Goal: Task Accomplishment & Management: Complete application form

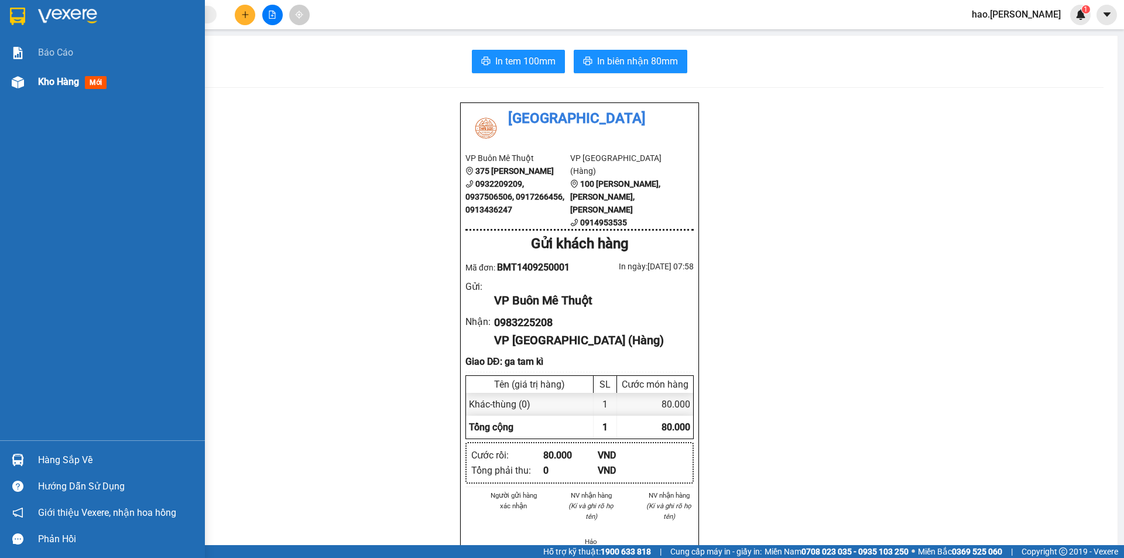
click at [24, 80] on div at bounding box center [18, 82] width 20 height 20
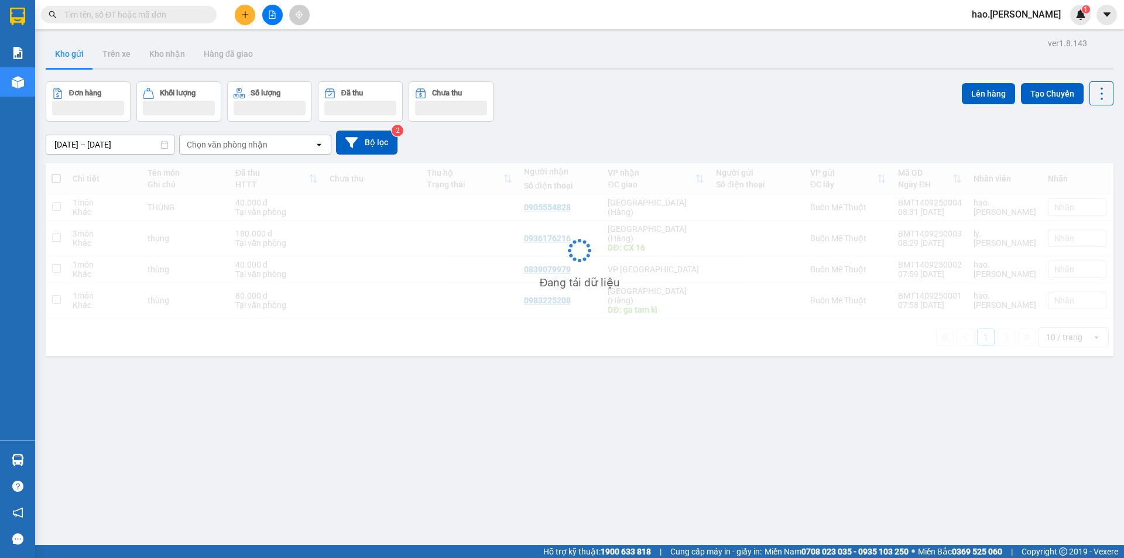
click at [173, 12] on input "text" at bounding box center [133, 14] width 138 height 13
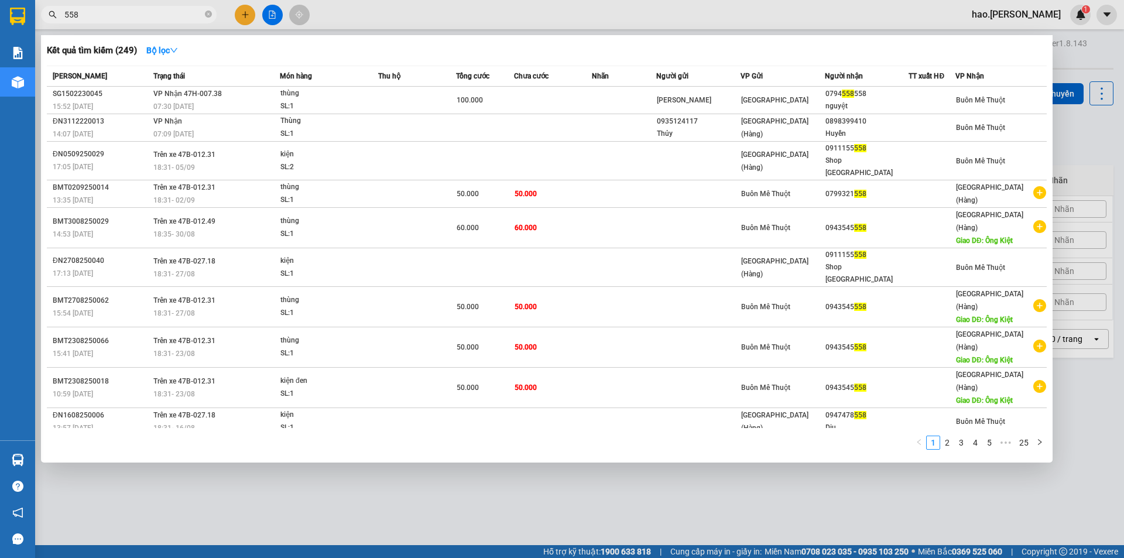
type input "558"
click at [202, 437] on div at bounding box center [562, 279] width 1124 height 558
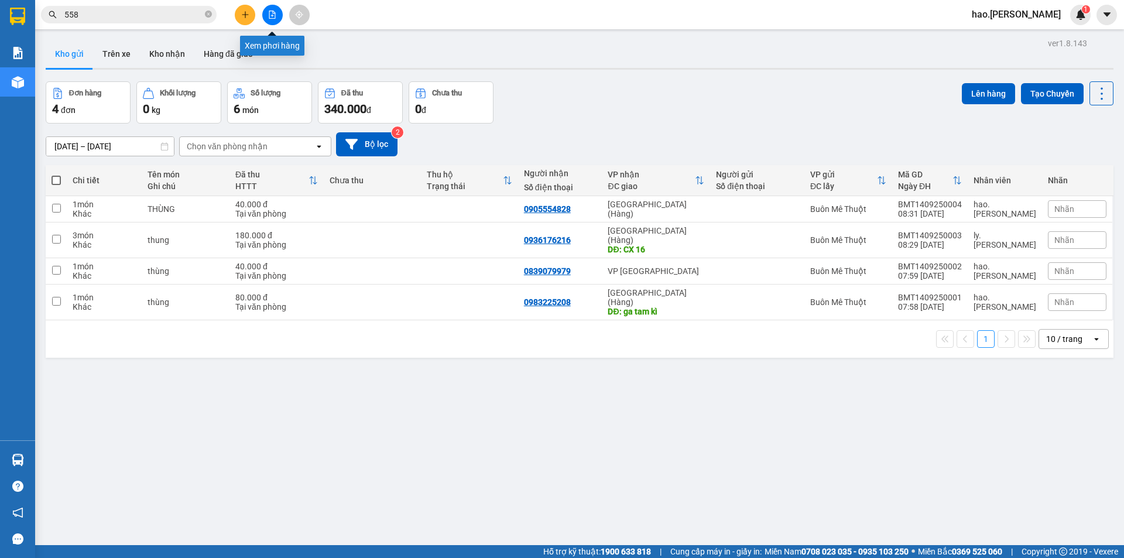
click at [276, 13] on button at bounding box center [272, 15] width 20 height 20
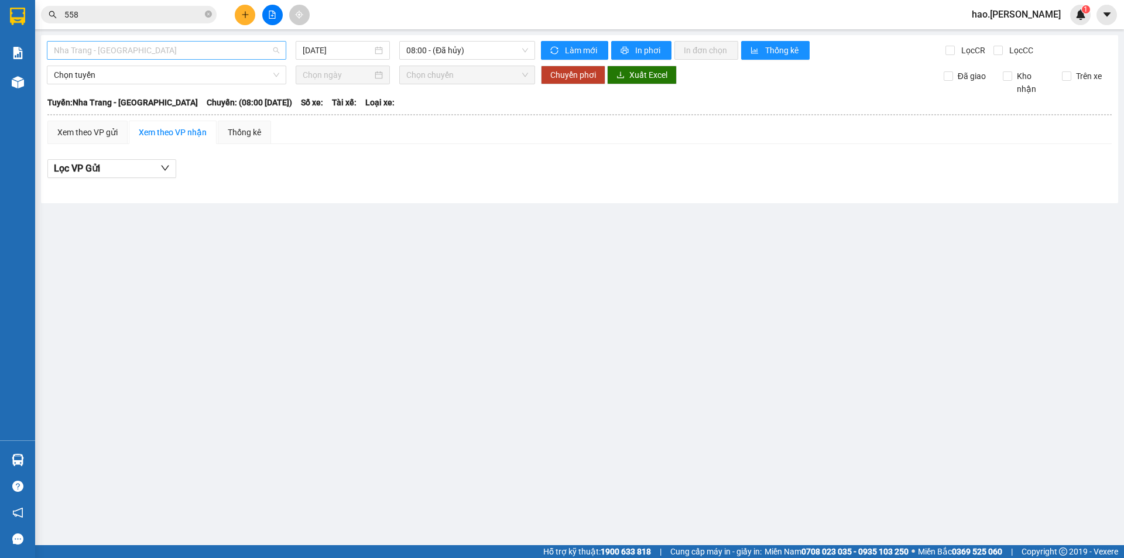
drag, startPoint x: 165, startPoint y: 49, endPoint x: 153, endPoint y: 71, distance: 25.4
click at [164, 49] on span "Nha Trang - [GEOGRAPHIC_DATA]" at bounding box center [166, 51] width 225 height 18
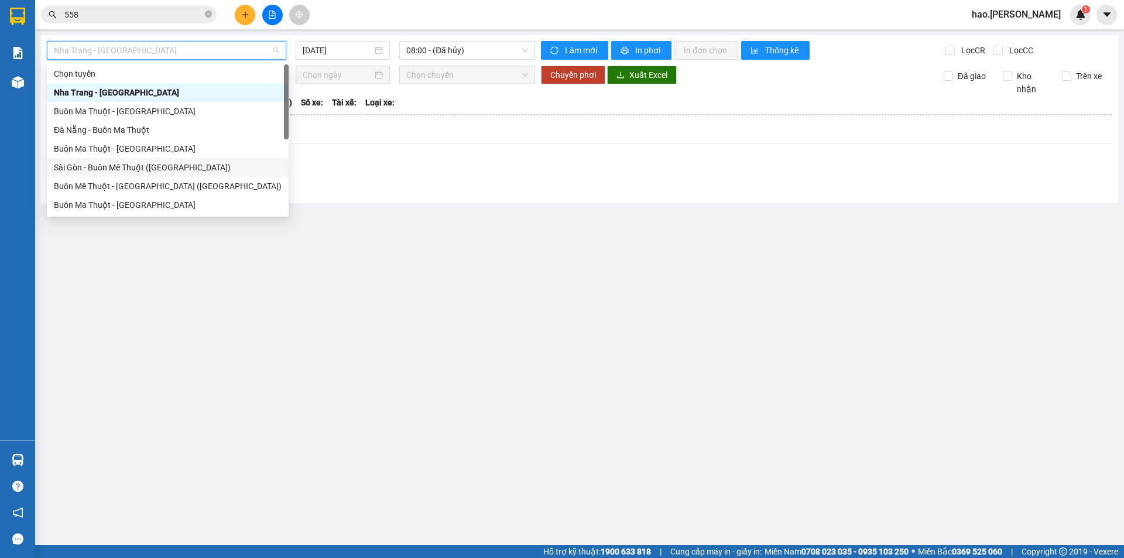
click at [101, 166] on div "Sài Gòn - Buôn Mê Thuột ([GEOGRAPHIC_DATA])" at bounding box center [168, 167] width 228 height 13
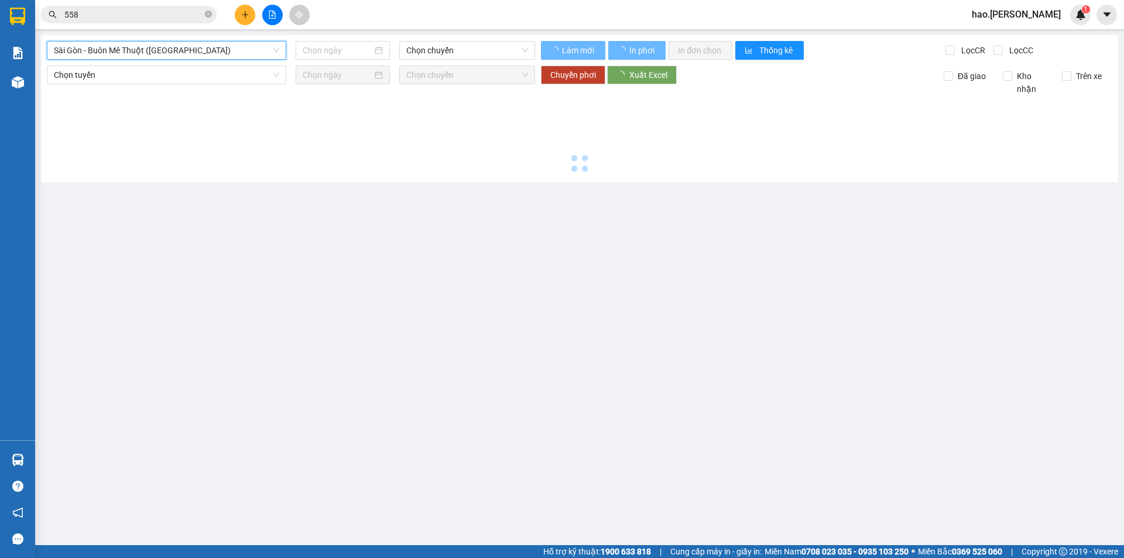
type input "[DATE]"
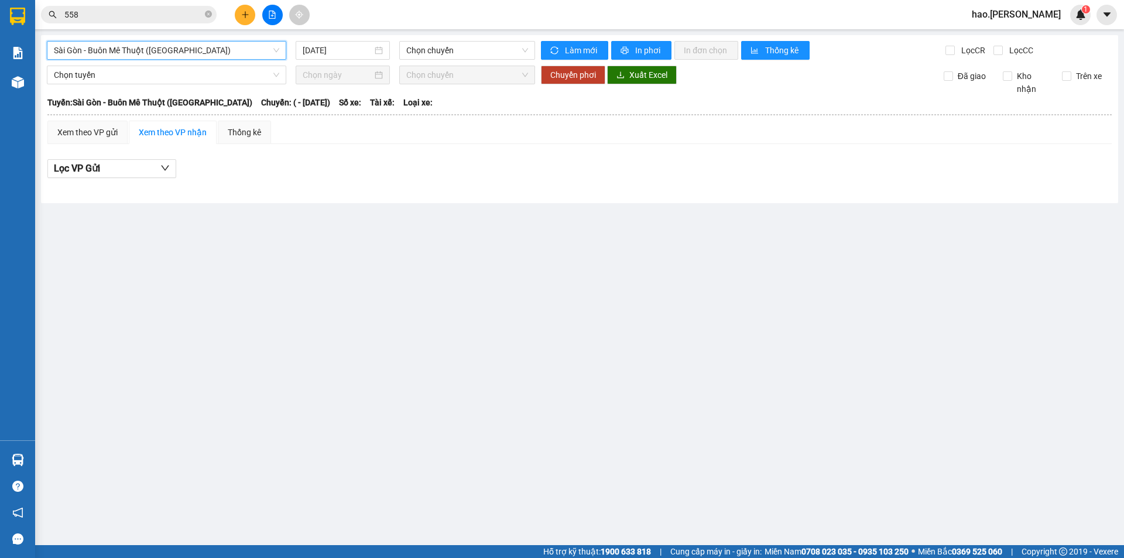
click at [144, 47] on span "Sài Gòn - Buôn Mê Thuột ([GEOGRAPHIC_DATA])" at bounding box center [166, 51] width 225 height 18
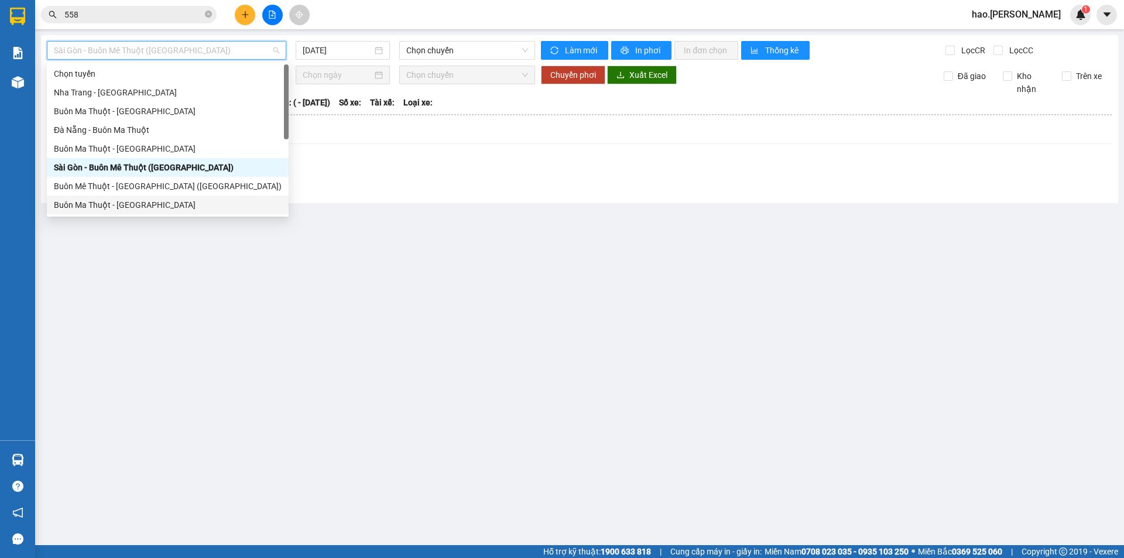
click at [105, 203] on div "Buôn Ma Thuột - [GEOGRAPHIC_DATA]" at bounding box center [168, 204] width 228 height 13
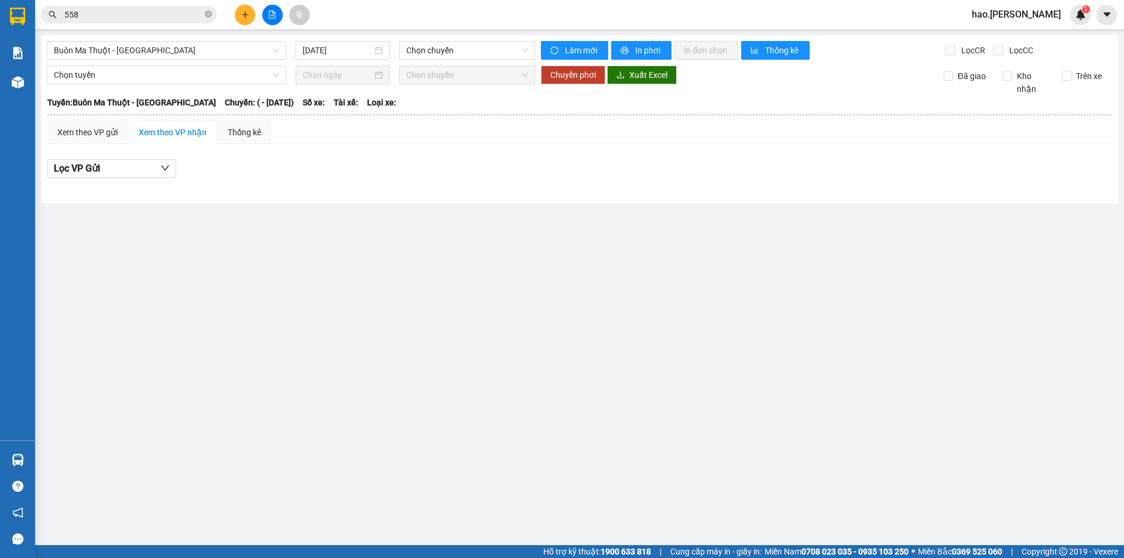
click at [554, 495] on main "[GEOGRAPHIC_DATA] - [GEOGRAPHIC_DATA] [DATE] Chọn chuyến Làm mới In phơi In đơn…" at bounding box center [562, 272] width 1124 height 545
click at [146, 49] on span "Buôn Ma Thuột - [GEOGRAPHIC_DATA]" at bounding box center [166, 51] width 225 height 18
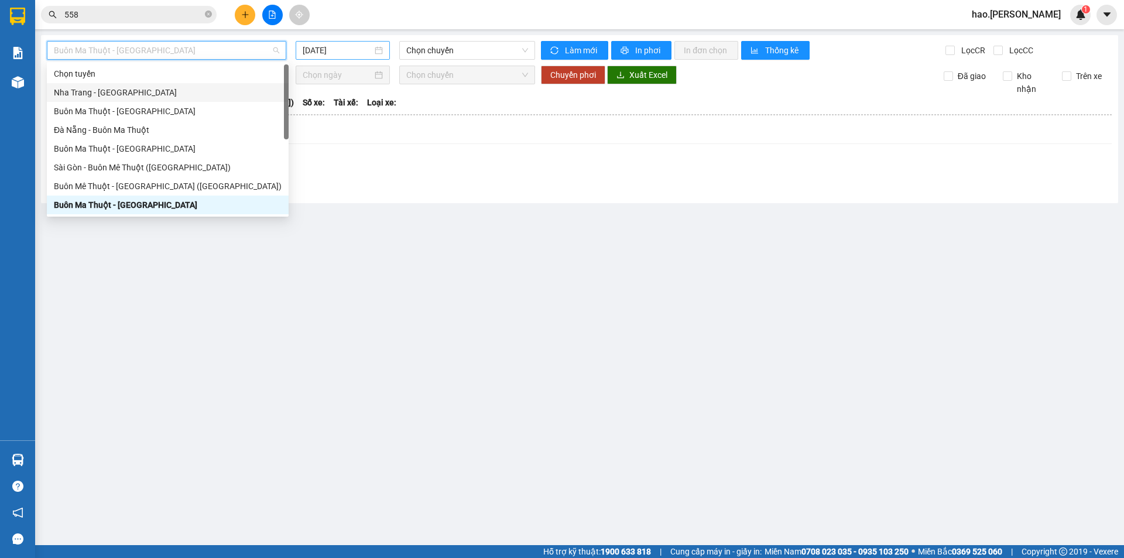
click at [348, 46] on input "[DATE]" at bounding box center [338, 50] width 70 height 13
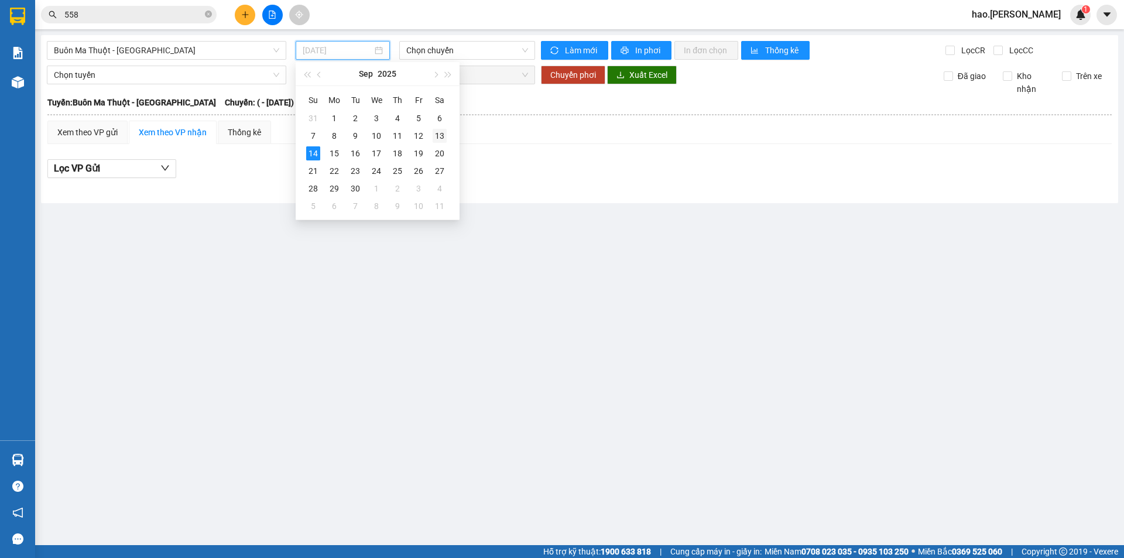
click at [447, 135] on td "13" at bounding box center [439, 136] width 21 height 18
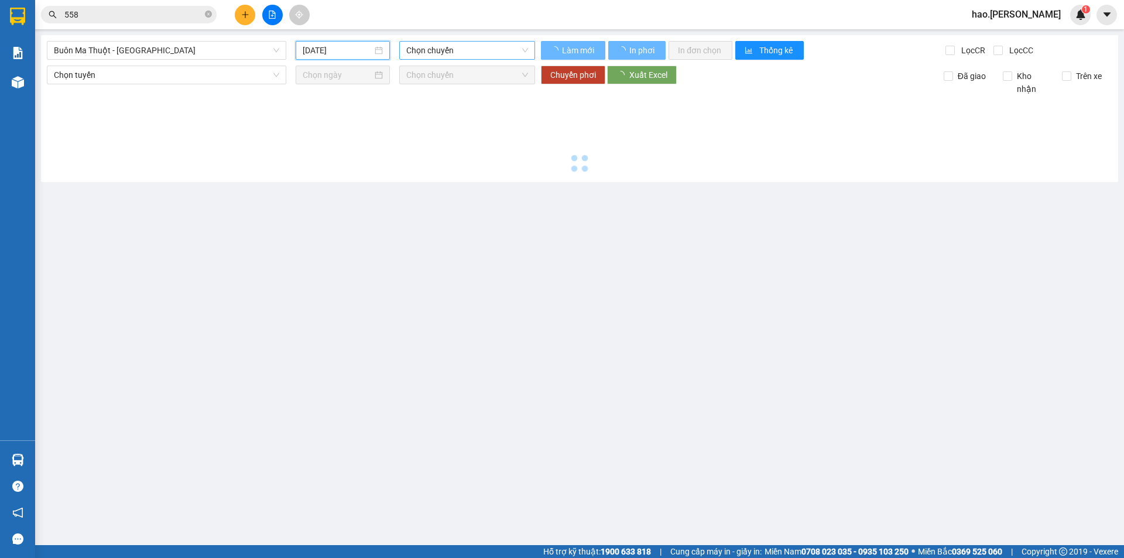
type input "[DATE]"
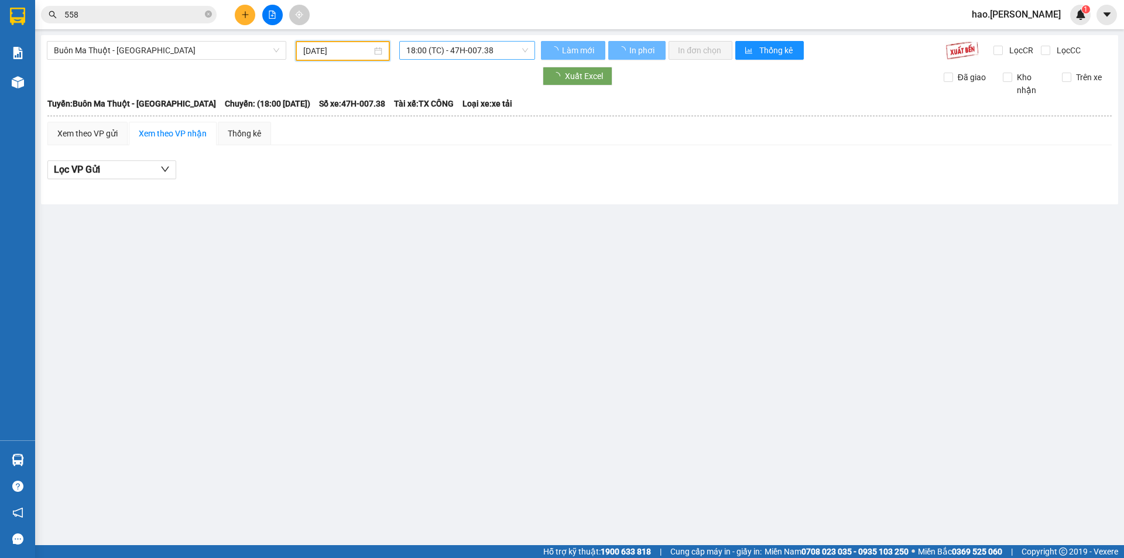
click at [475, 47] on span "18:00 (TC) - 47H-007.38" at bounding box center [467, 51] width 122 height 18
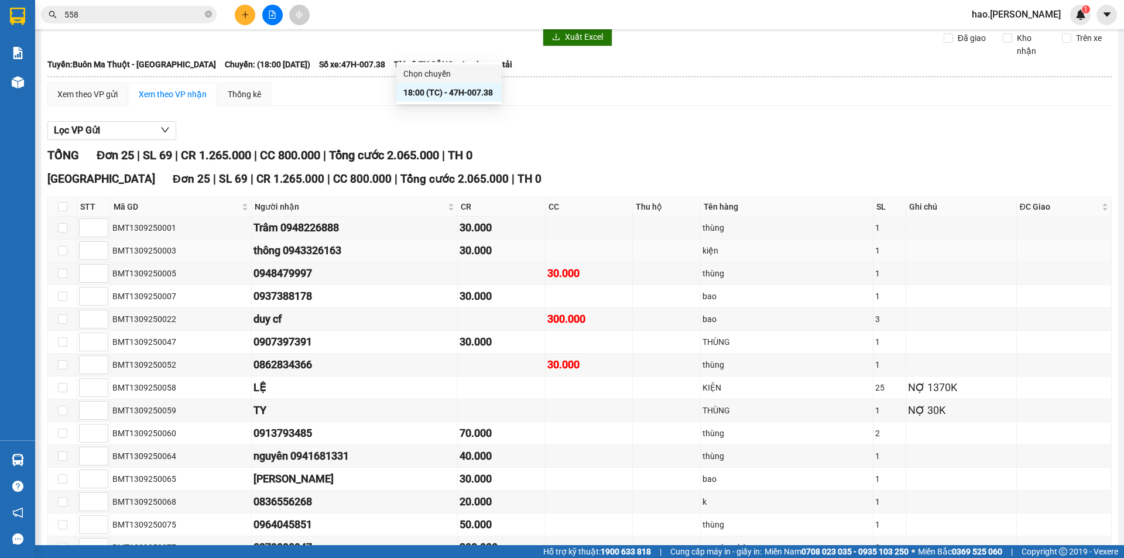
scroll to position [176, 0]
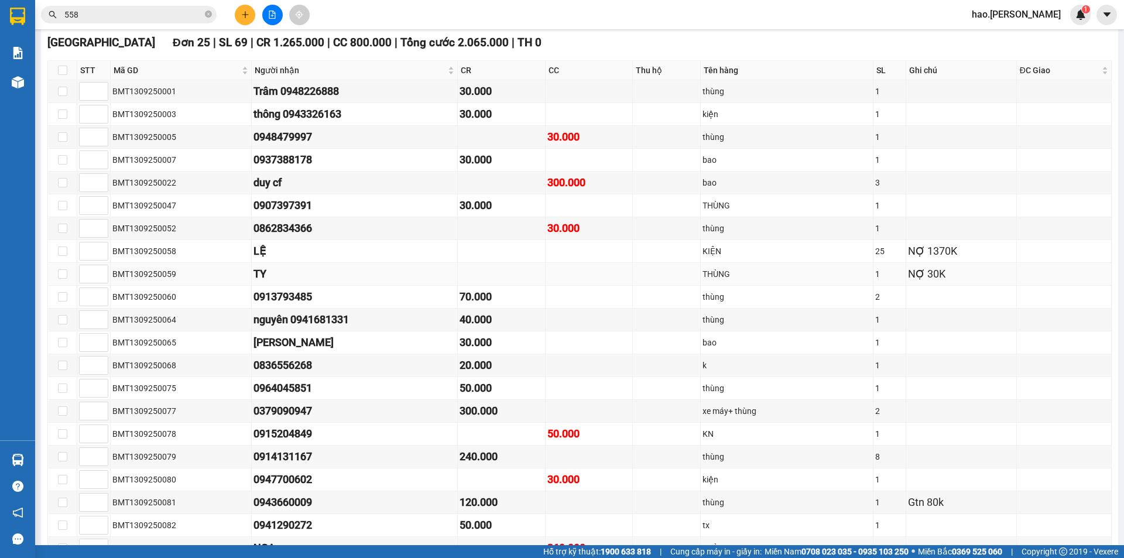
click at [499, 276] on td at bounding box center [501, 274] width 87 height 23
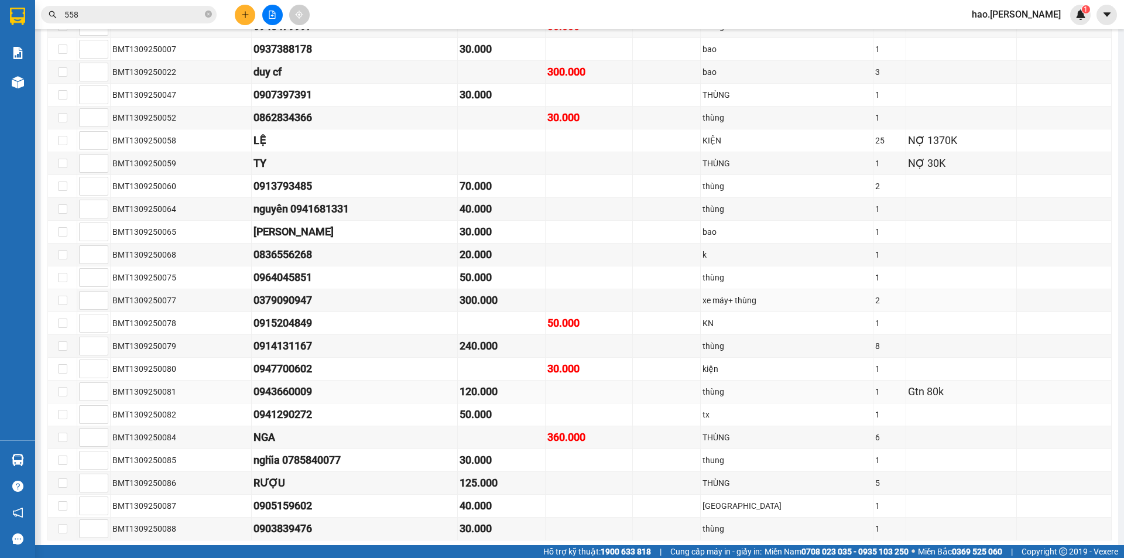
scroll to position [342, 0]
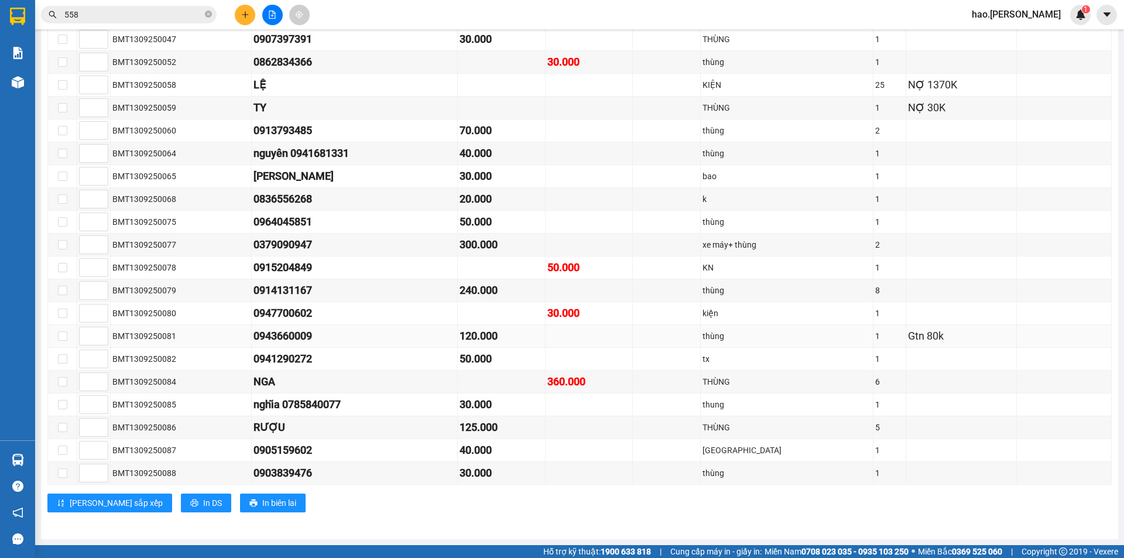
drag, startPoint x: 323, startPoint y: 334, endPoint x: 244, endPoint y: 334, distance: 79.0
click at [244, 334] on tr "BMT1309250081 0943660009 120.000 thùng 1 Gtn 80k" at bounding box center [580, 336] width 1064 height 23
copy tr "0943660009"
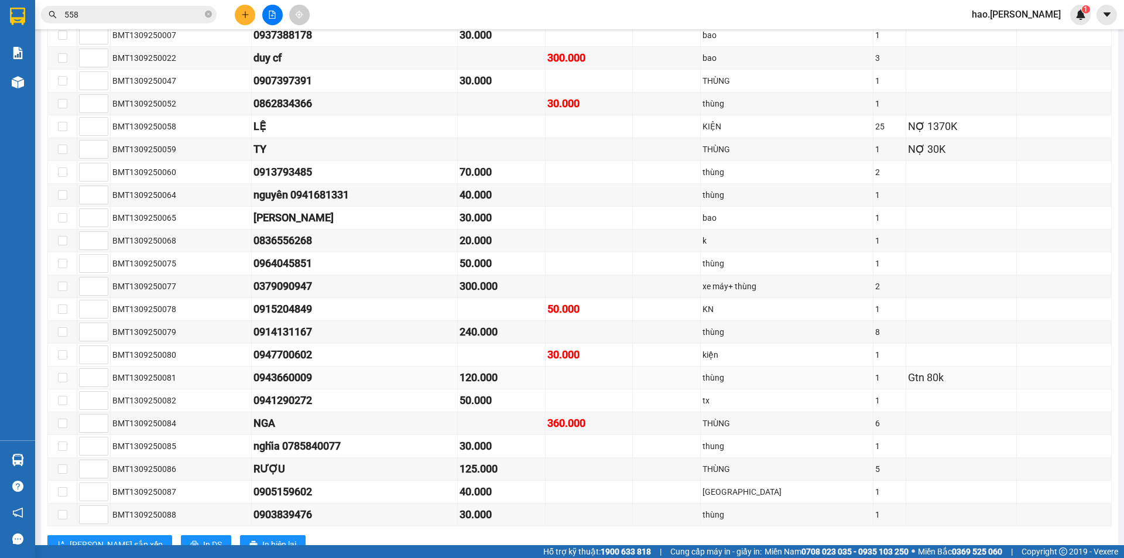
scroll to position [283, 0]
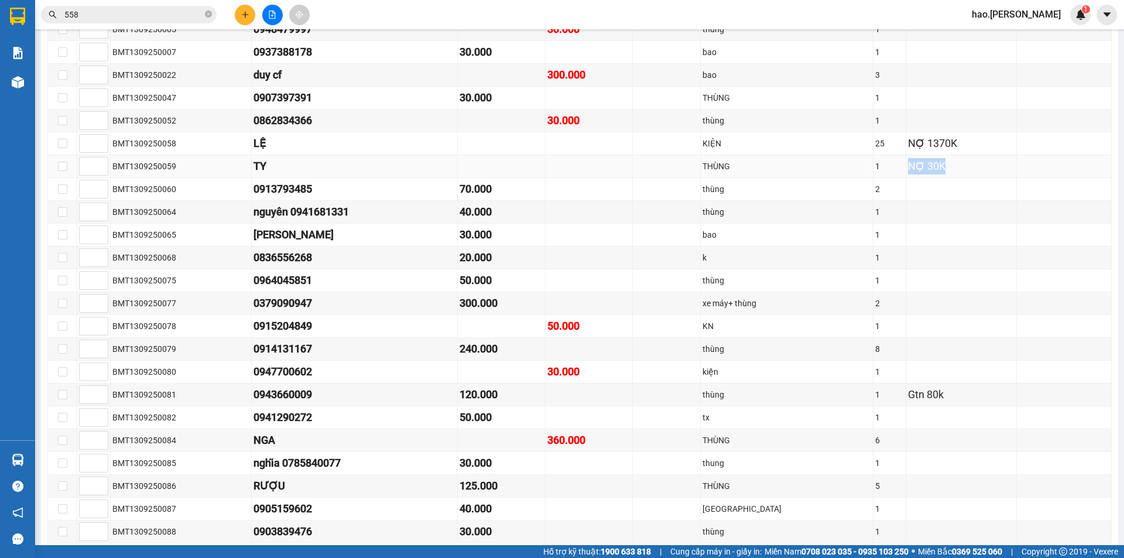
drag, startPoint x: 980, startPoint y: 162, endPoint x: 877, endPoint y: 159, distance: 102.5
click at [877, 159] on tr "BMT1309250059 TY THÙNG 1 NỢ 30K" at bounding box center [580, 166] width 1064 height 23
click at [701, 315] on td at bounding box center [667, 326] width 68 height 23
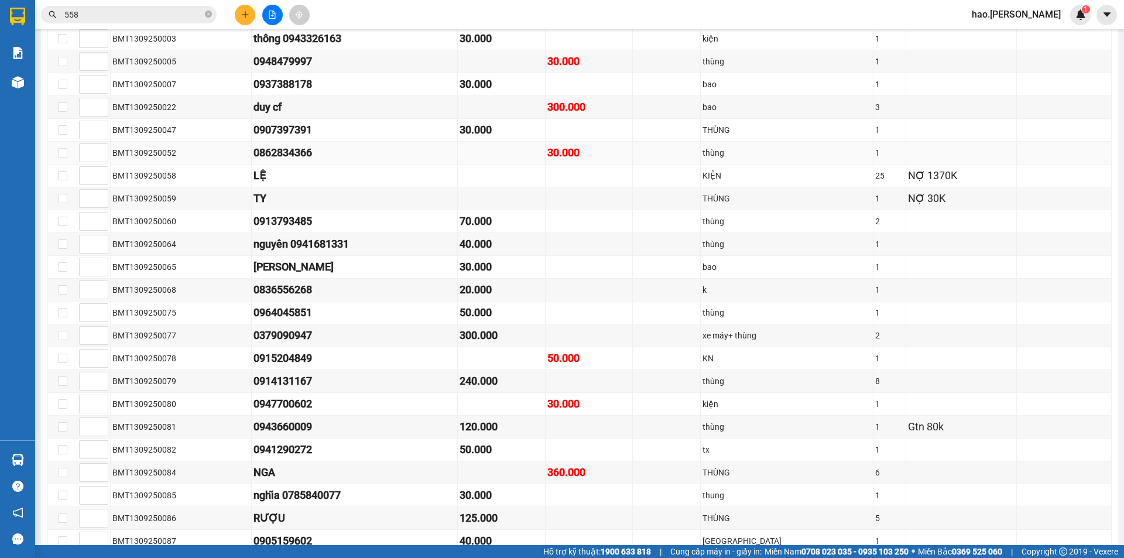
scroll to position [342, 0]
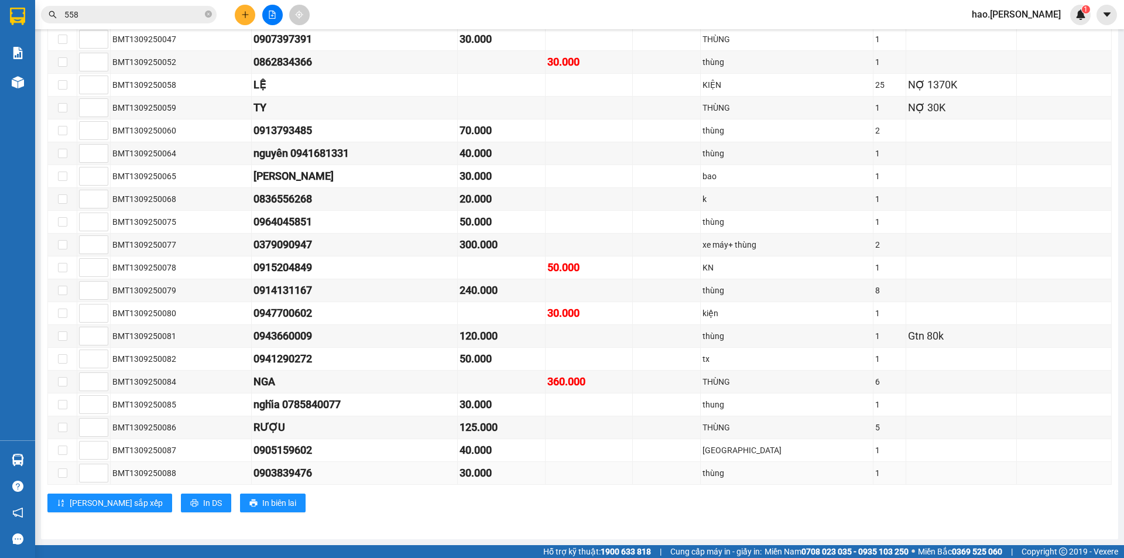
drag, startPoint x: 334, startPoint y: 479, endPoint x: 252, endPoint y: 476, distance: 82.0
click at [253, 476] on div "0903839476" at bounding box center [354, 473] width 203 height 16
drag, startPoint x: 366, startPoint y: 335, endPoint x: 265, endPoint y: 337, distance: 101.9
click at [265, 337] on div "0943660009" at bounding box center [354, 336] width 203 height 16
click at [407, 334] on div "0943660009" at bounding box center [354, 336] width 203 height 16
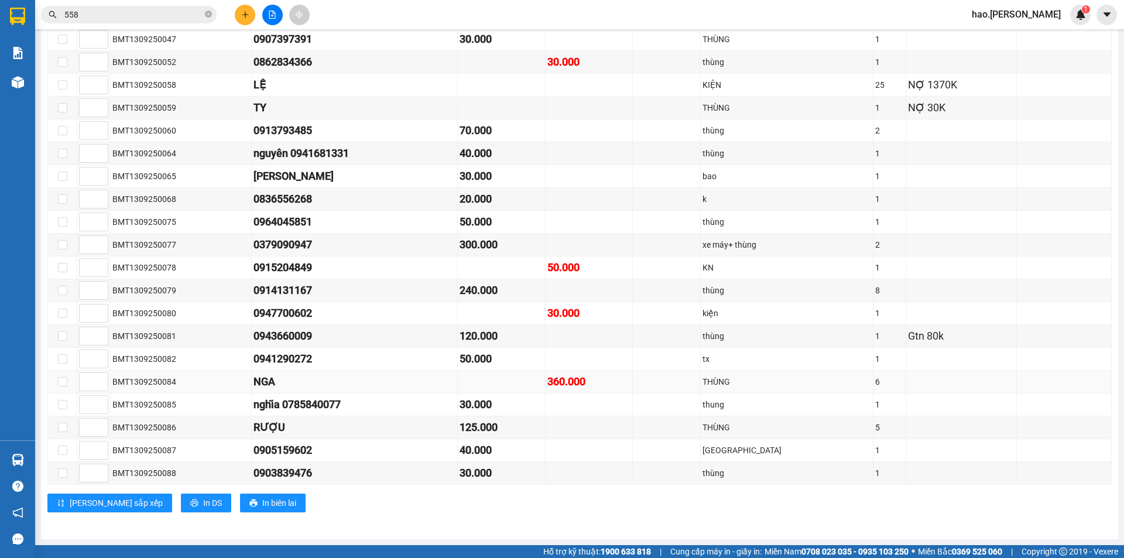
click at [399, 386] on div "NGA" at bounding box center [354, 381] width 203 height 16
drag, startPoint x: 380, startPoint y: 345, endPoint x: 248, endPoint y: 340, distance: 132.4
click at [248, 340] on tr "BMT1309250081 0943660009 120.000 thùng 1 Gtn 80k" at bounding box center [580, 336] width 1064 height 23
click at [276, 356] on div "0941290272" at bounding box center [354, 359] width 203 height 16
drag, startPoint x: 866, startPoint y: 364, endPoint x: 400, endPoint y: 344, distance: 465.7
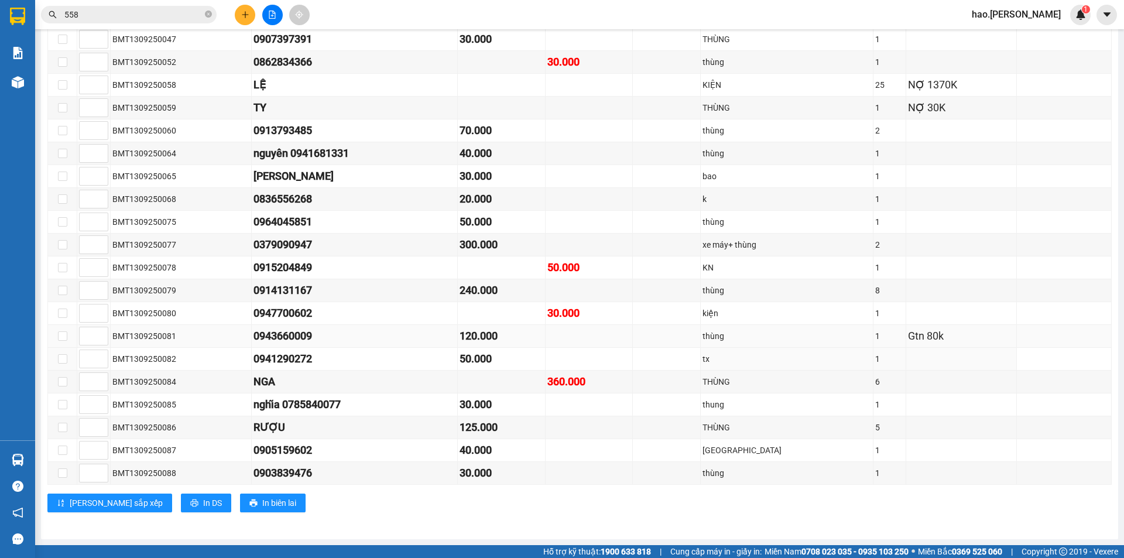
click at [416, 347] on tbody "BMT1309250001 Trâm 0948226888 30.000 thùng 1 BMT1309250003 thông 0943326163 30.…" at bounding box center [580, 199] width 1064 height 571
click at [426, 404] on div "nghĩa 0785840077" at bounding box center [354, 404] width 203 height 16
drag, startPoint x: 386, startPoint y: 340, endPoint x: 207, endPoint y: 337, distance: 179.1
click at [200, 335] on tr "BMT1309250081 0943660009 120.000 thùng 1 Gtn 80k" at bounding box center [580, 336] width 1064 height 23
click at [519, 347] on td "120.000" at bounding box center [501, 336] width 87 height 23
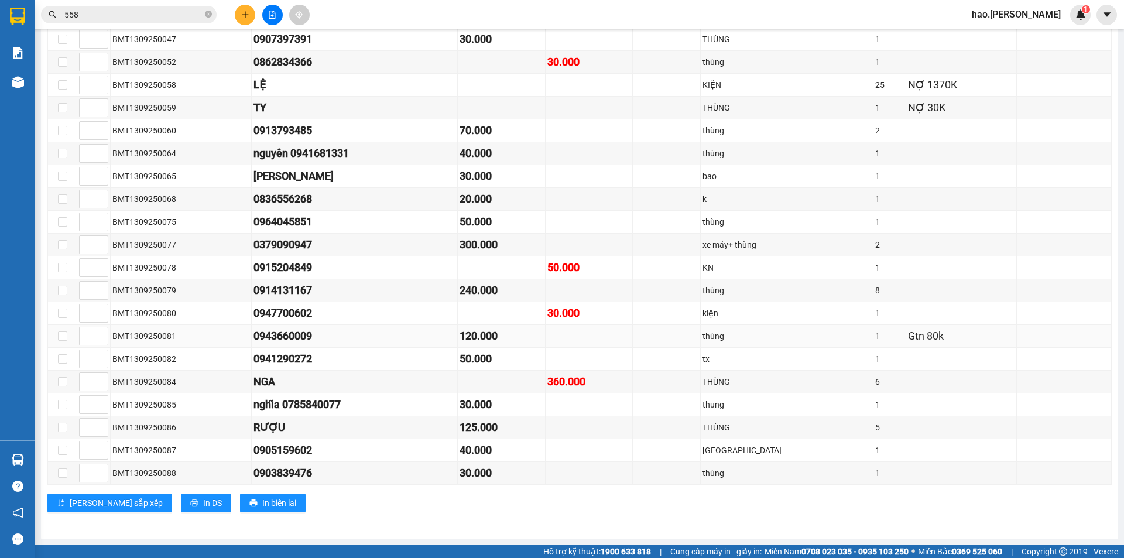
click at [910, 331] on div "Gtn 80k" at bounding box center [961, 336] width 107 height 16
click at [161, 15] on input "558" at bounding box center [133, 14] width 138 height 13
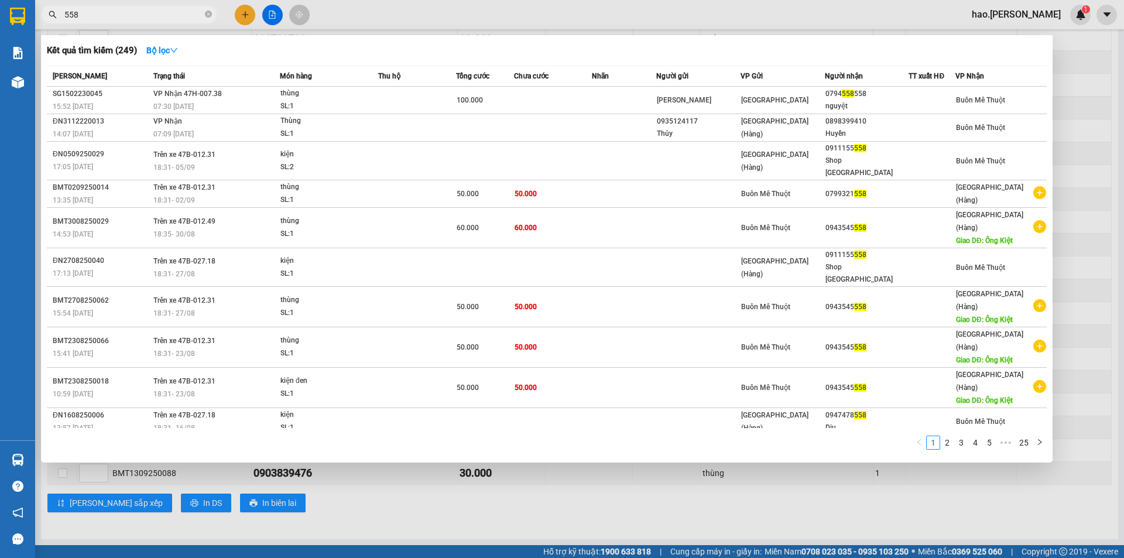
click at [161, 15] on input "558" at bounding box center [133, 14] width 138 height 13
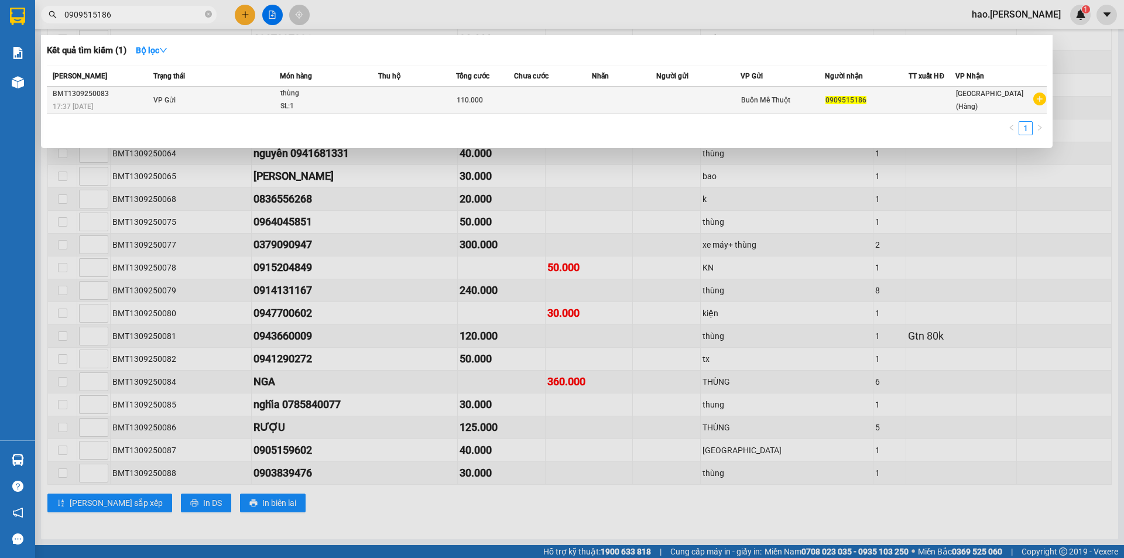
type input "0909515186"
click at [402, 101] on td at bounding box center [417, 101] width 78 height 28
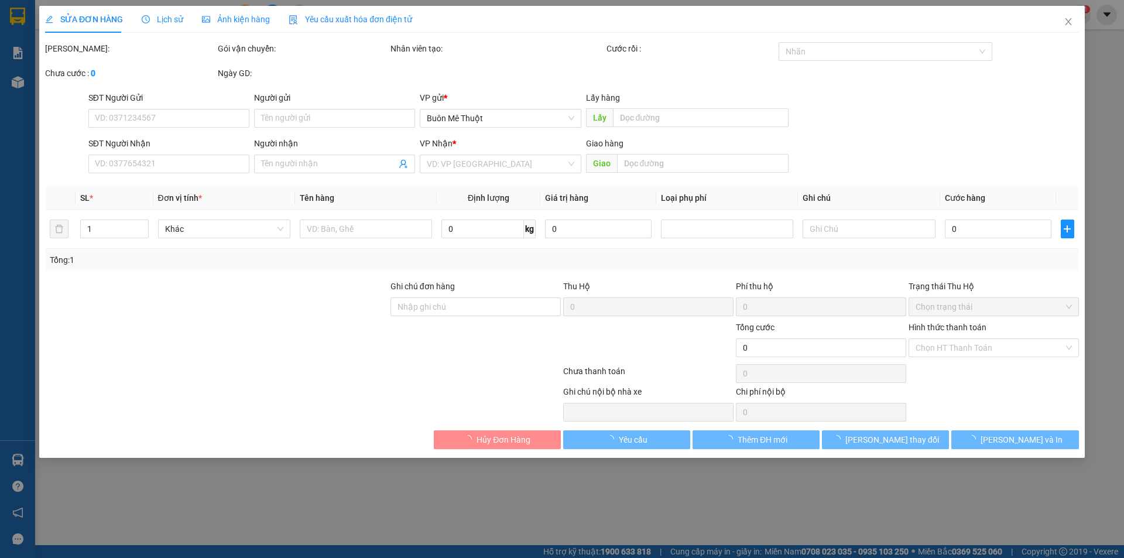
type input "0909515186"
type input "110.000"
type input "0"
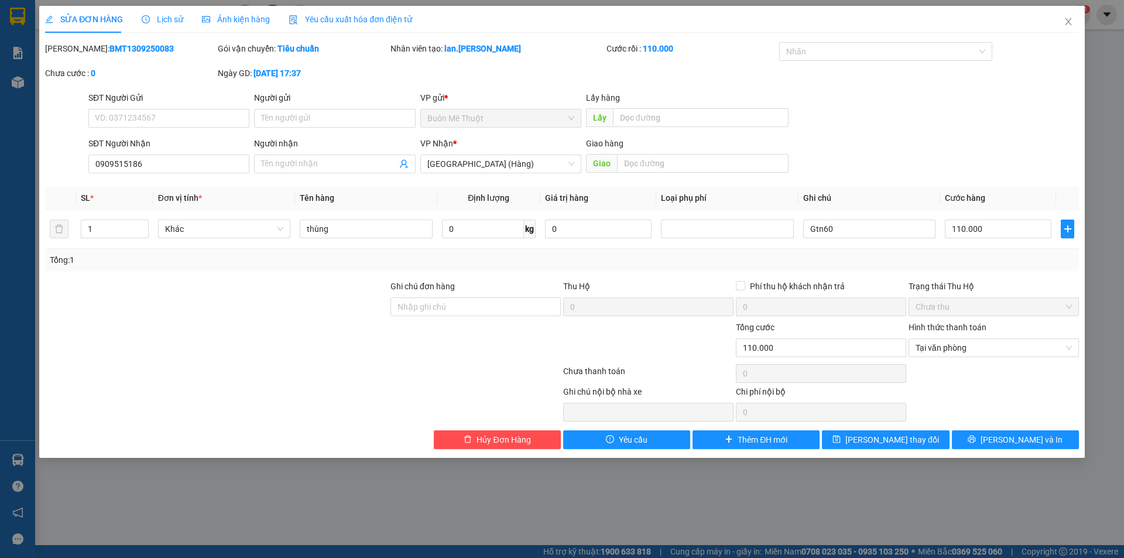
click at [876, 158] on div "SĐT Người Nhận 0909515186 Người nhận Tên người nhận VP Nhận * [GEOGRAPHIC_DATA]…" at bounding box center [583, 157] width 995 height 41
click at [488, 170] on span "[GEOGRAPHIC_DATA] (Hàng)" at bounding box center [500, 164] width 147 height 18
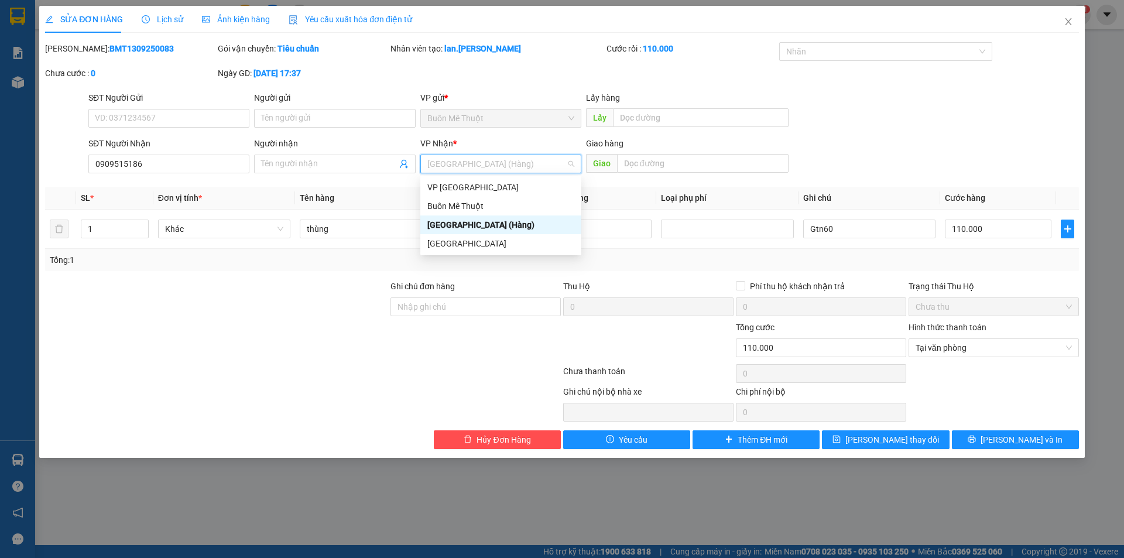
click at [920, 167] on div "SĐT Người Nhận 0909515186 Người nhận Tên người nhận VP Nhận * [GEOGRAPHIC_DATA]…" at bounding box center [583, 157] width 995 height 41
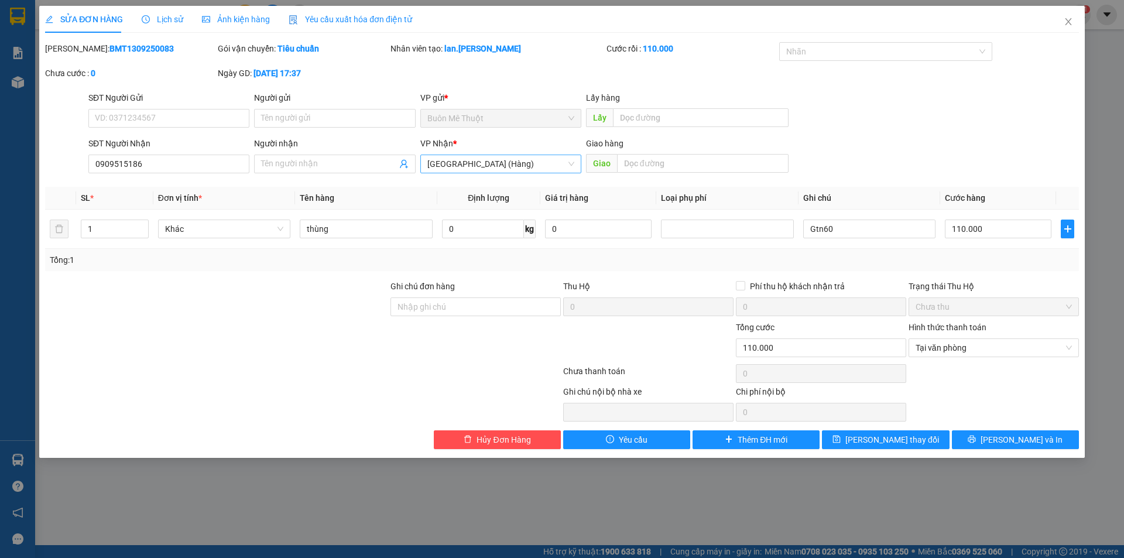
click at [491, 166] on span "[GEOGRAPHIC_DATA] (Hàng)" at bounding box center [500, 164] width 147 height 18
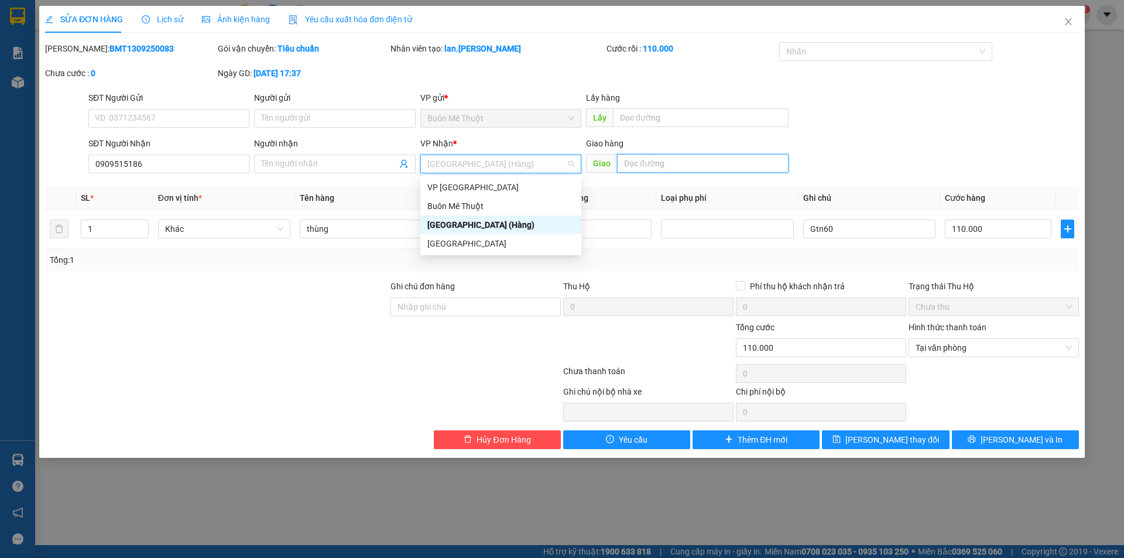
click at [739, 163] on input "text" at bounding box center [702, 163] width 171 height 19
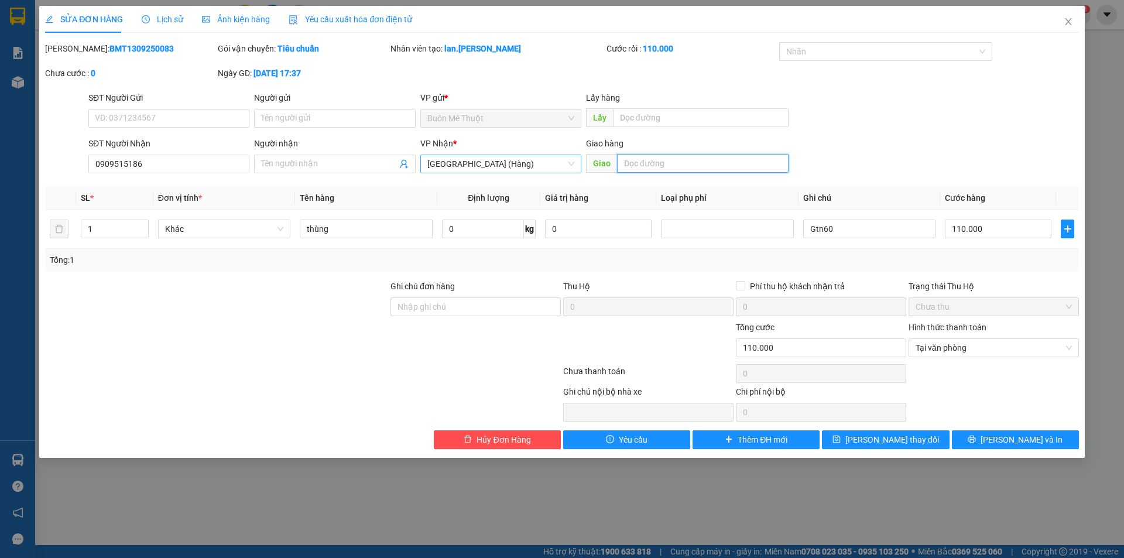
click at [455, 157] on span "[GEOGRAPHIC_DATA] (Hàng)" at bounding box center [500, 164] width 147 height 18
click at [889, 93] on div "SĐT Người Gửi VD: 0371234567 Người gửi Tên người gửi VP gửi * Buôn Mê Thuột Lấy…" at bounding box center [583, 111] width 995 height 41
click at [444, 146] on span "VP Nhận" at bounding box center [436, 143] width 33 height 9
click at [448, 160] on span "[GEOGRAPHIC_DATA] (Hàng)" at bounding box center [500, 164] width 147 height 18
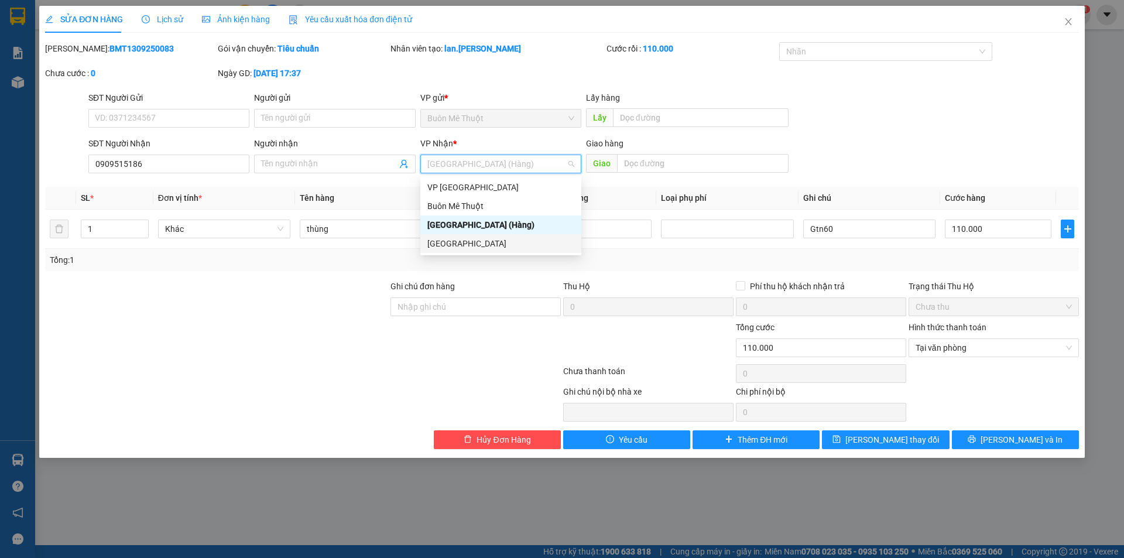
click at [452, 238] on div "[GEOGRAPHIC_DATA]" at bounding box center [500, 243] width 147 height 13
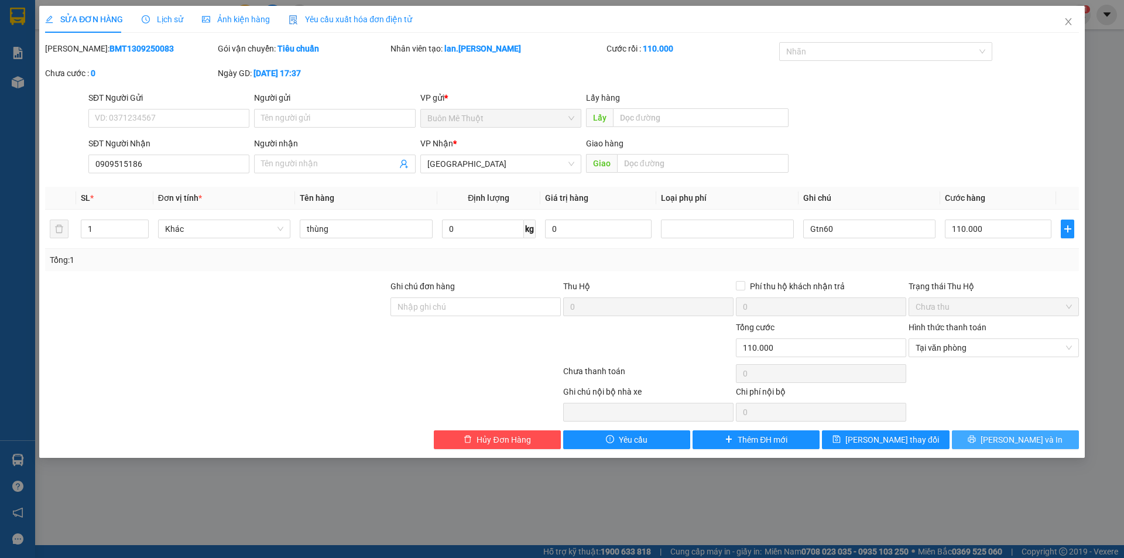
click at [1024, 435] on span "[PERSON_NAME] và In" at bounding box center [1021, 439] width 82 height 13
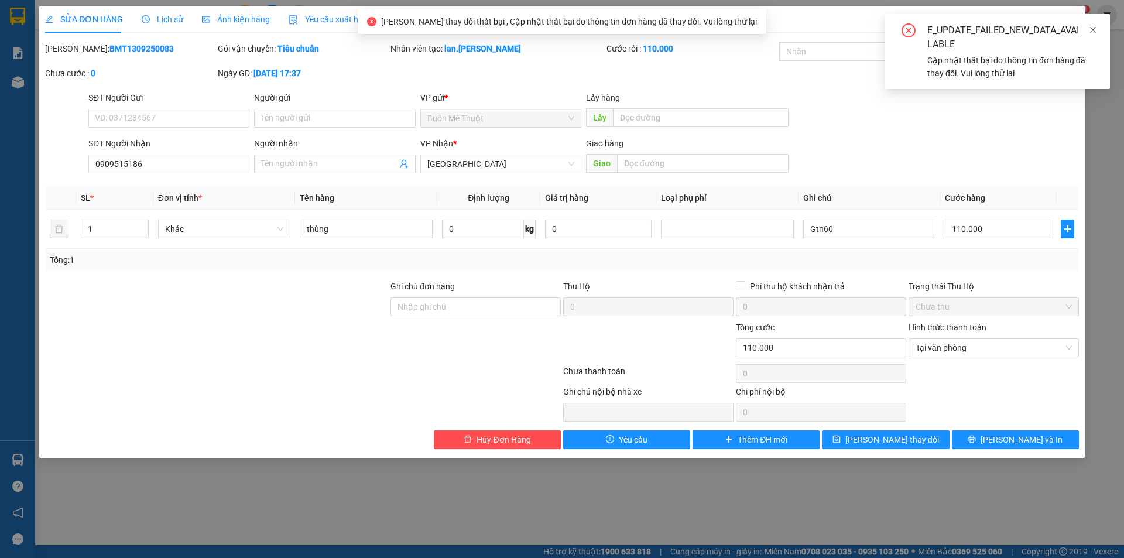
click at [1095, 30] on icon "close" at bounding box center [1093, 30] width 8 height 8
